Goal: Transaction & Acquisition: Purchase product/service

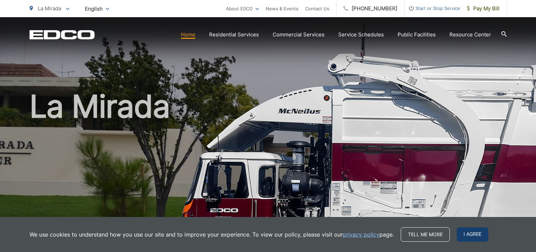
click at [469, 238] on span "I agree" at bounding box center [473, 234] width 32 height 14
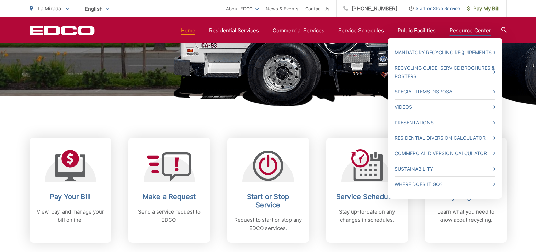
scroll to position [197, 0]
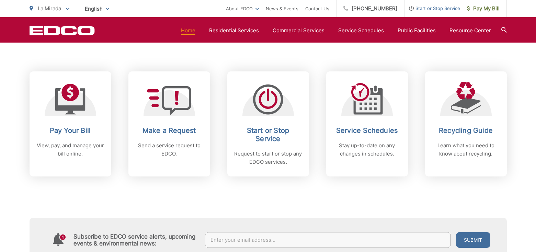
scroll to position [247, 0]
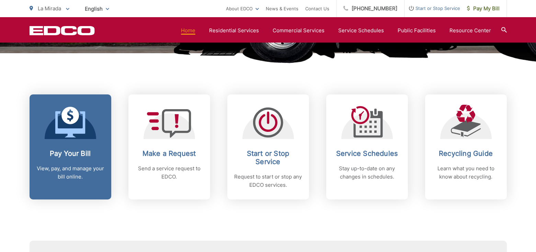
click at [67, 149] on link "Pay Your Bill View, pay, and manage your bill online." at bounding box center [71, 146] width 82 height 105
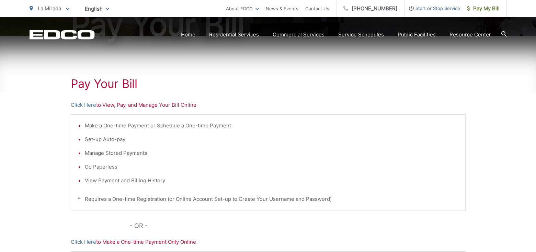
scroll to position [101, 0]
click at [79, 107] on link "Click Here" at bounding box center [83, 106] width 25 height 8
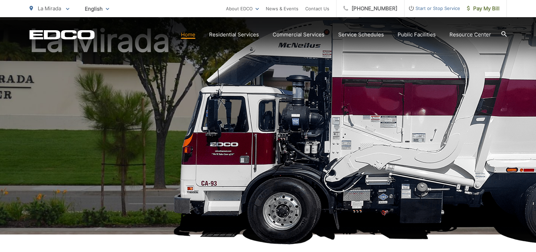
scroll to position [66, 0]
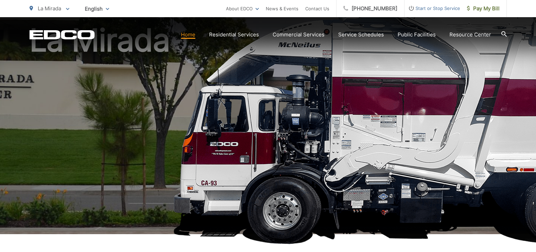
click at [504, 32] on icon at bounding box center [503, 33] width 5 height 5
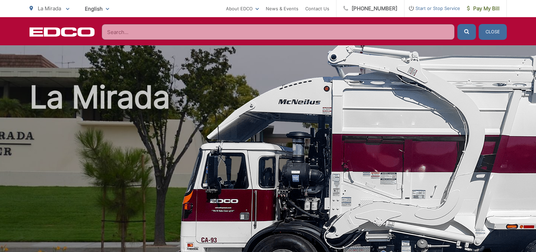
scroll to position [0, 0]
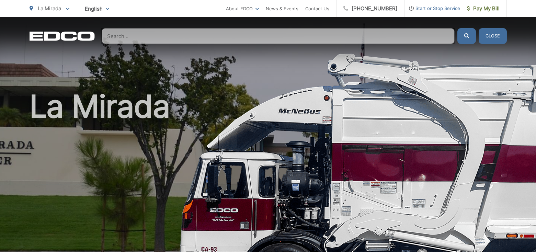
click at [127, 36] on input "Search" at bounding box center [278, 36] width 353 height 16
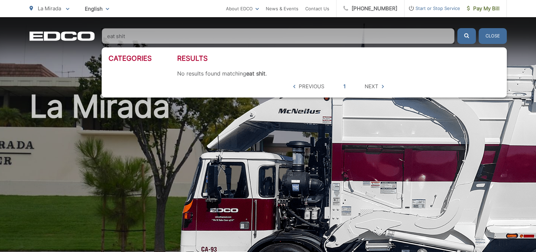
type input "eat shit"
click at [489, 33] on button "Close" at bounding box center [492, 36] width 28 height 16
